Goal: Learn about a topic

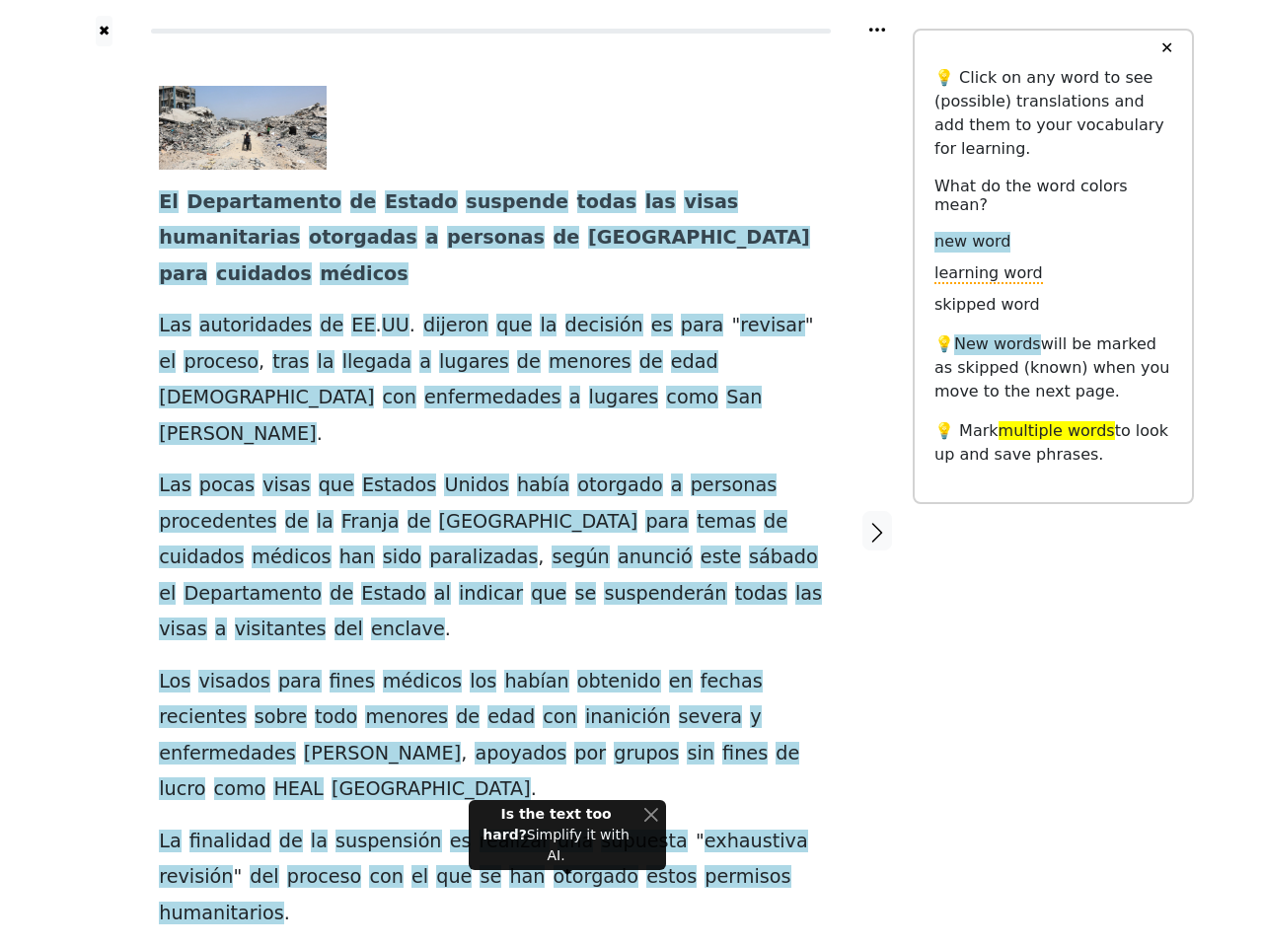
click at [425, 582] on span "Estado" at bounding box center [393, 594] width 64 height 25
click at [877, 30] on icon at bounding box center [877, 30] width 16 height 4
click at [104, 461] on div at bounding box center [104, 531] width 70 height 970
